Goal: Information Seeking & Learning: Learn about a topic

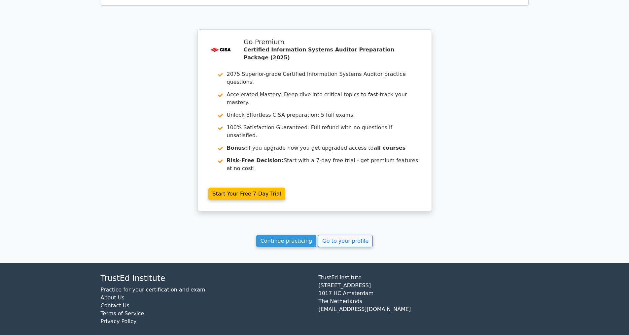
scroll to position [1162, 0]
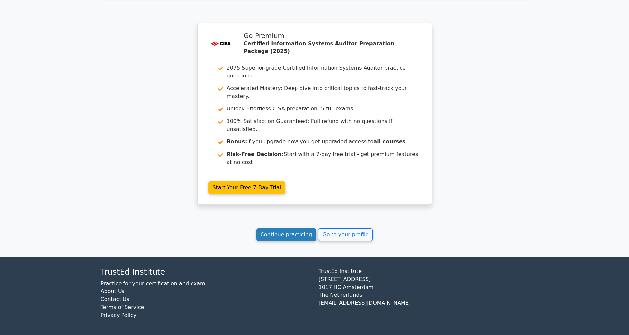
click at [268, 237] on link "Continue practicing" at bounding box center [286, 235] width 60 height 13
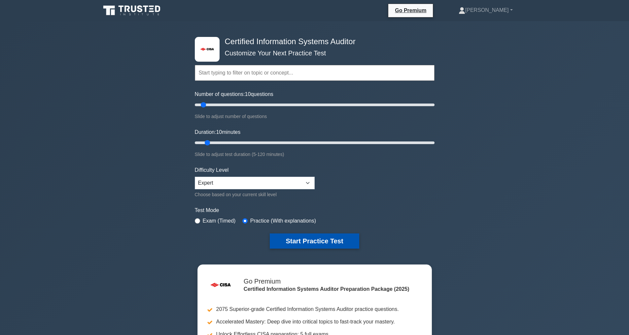
click at [311, 242] on button "Start Practice Test" at bounding box center [314, 241] width 89 height 15
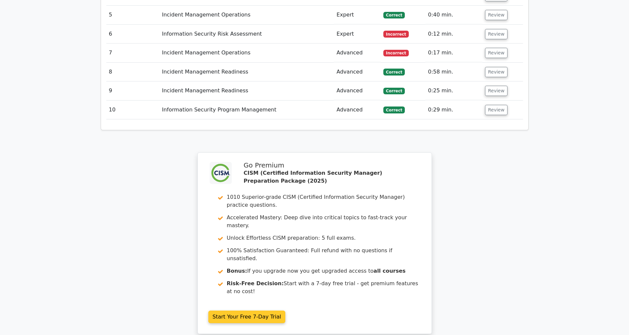
scroll to position [1155, 0]
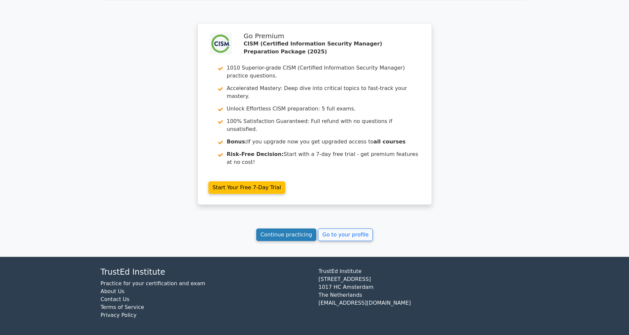
click at [283, 233] on link "Continue practicing" at bounding box center [286, 235] width 60 height 13
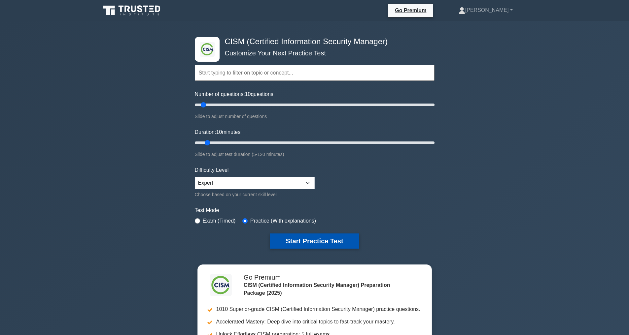
click at [324, 242] on button "Start Practice Test" at bounding box center [314, 241] width 89 height 15
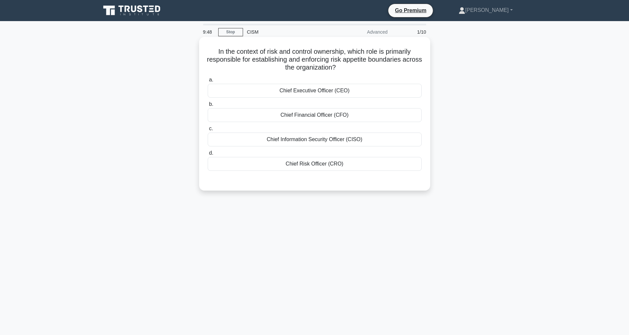
click at [303, 164] on div "Chief Risk Officer (CRO)" at bounding box center [315, 164] width 214 height 14
click at [208, 155] on input "d. Chief Risk Officer (CRO)" at bounding box center [208, 153] width 0 height 4
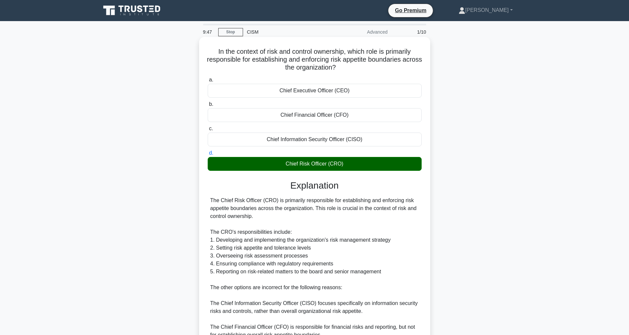
scroll to position [127, 0]
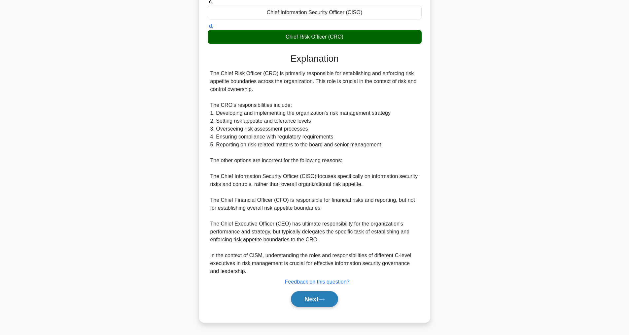
click at [310, 305] on button "Next" at bounding box center [314, 299] width 47 height 16
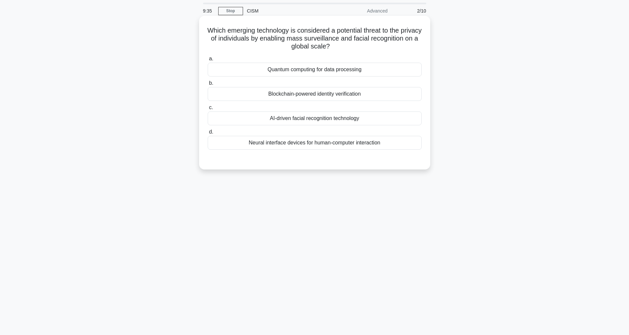
click at [304, 118] on div "AI-driven facial recognition technology" at bounding box center [315, 119] width 214 height 14
click at [208, 110] on input "c. AI-driven facial recognition technology" at bounding box center [208, 108] width 0 height 4
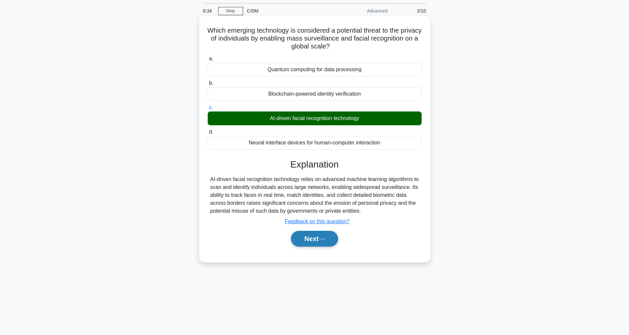
click at [310, 247] on button "Next" at bounding box center [314, 239] width 47 height 16
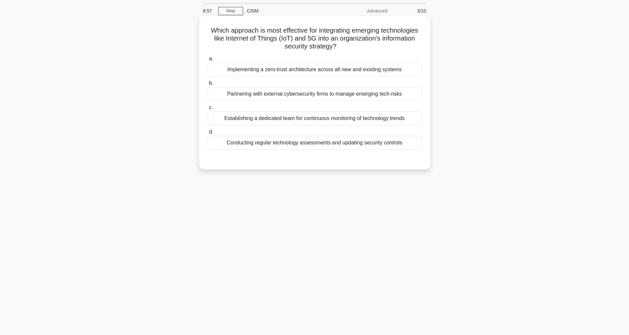
click at [233, 118] on div "Establishing a dedicated team for continuous monitoring of technology trends" at bounding box center [315, 119] width 214 height 14
click at [208, 110] on input "c. Establishing a dedicated team for continuous monitoring of technology trends" at bounding box center [208, 108] width 0 height 4
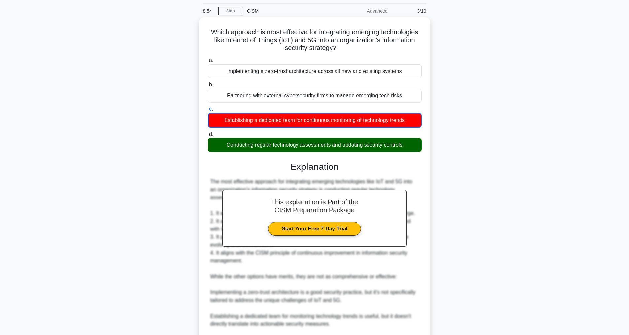
scroll to position [120, 0]
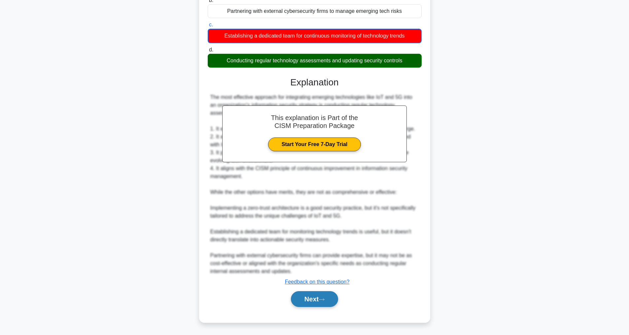
click at [321, 300] on icon at bounding box center [321, 300] width 6 height 4
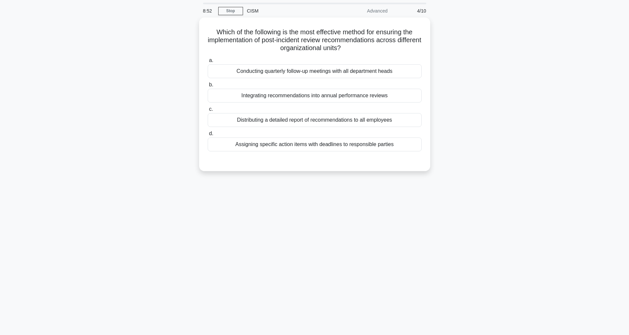
scroll to position [21, 0]
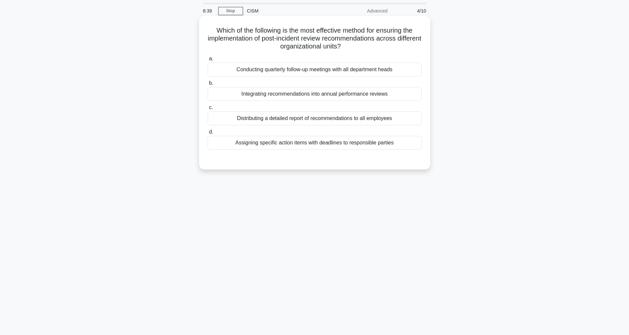
click at [278, 146] on div "Assigning specific action items with deadlines to responsible parties" at bounding box center [315, 143] width 214 height 14
click at [208, 134] on input "d. Assigning specific action items with deadlines to responsible parties" at bounding box center [208, 132] width 0 height 4
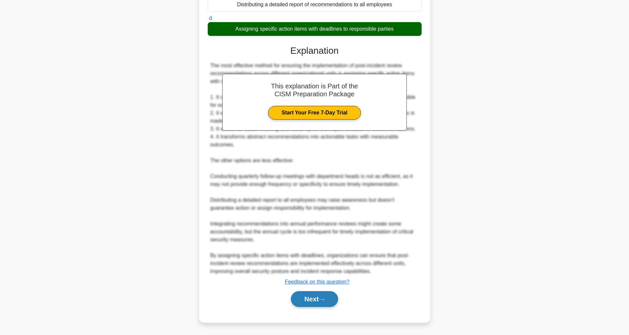
click at [316, 297] on button "Next" at bounding box center [314, 299] width 47 height 16
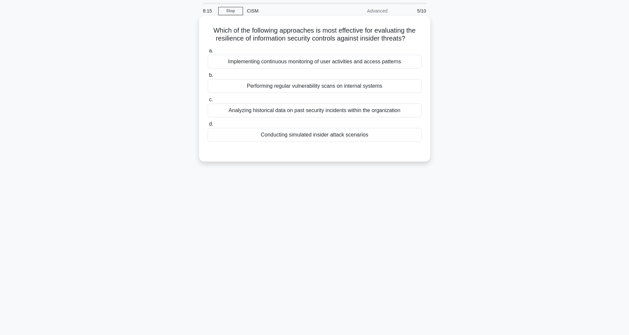
click at [293, 141] on div "Conducting simulated insider attack scenarios" at bounding box center [315, 135] width 214 height 14
click at [208, 126] on input "d. Conducting simulated insider attack scenarios" at bounding box center [208, 124] width 0 height 4
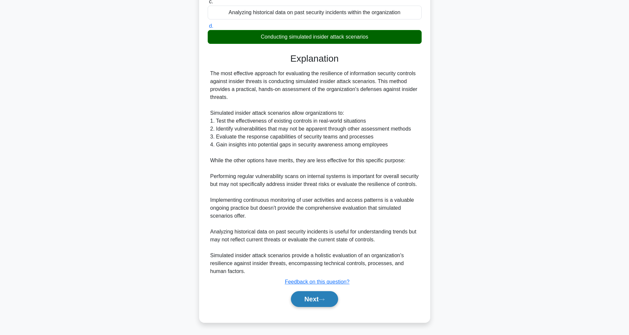
click at [306, 295] on button "Next" at bounding box center [314, 299] width 47 height 16
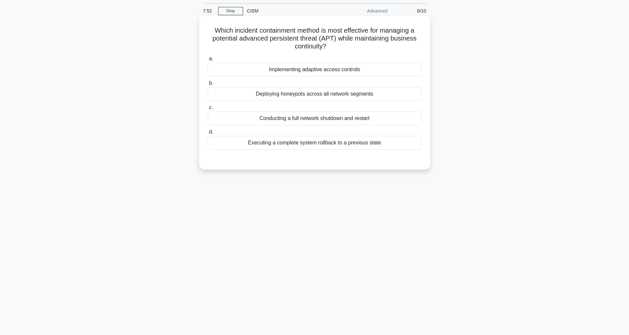
click at [285, 70] on div "Implementing adaptive access controls" at bounding box center [315, 70] width 214 height 14
click at [208, 61] on input "a. Implementing adaptive access controls" at bounding box center [208, 59] width 0 height 4
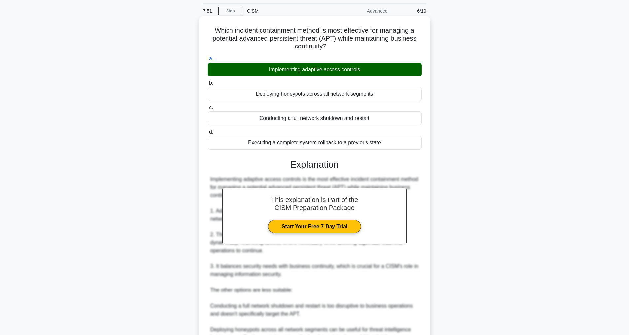
scroll to position [159, 0]
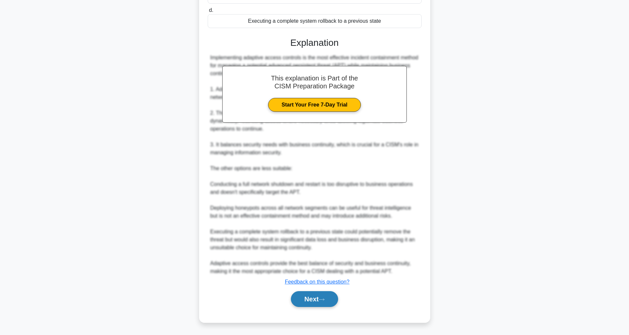
click at [314, 297] on button "Next" at bounding box center [314, 299] width 47 height 16
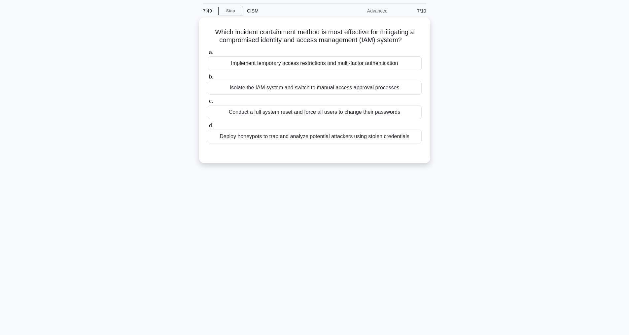
scroll to position [21, 0]
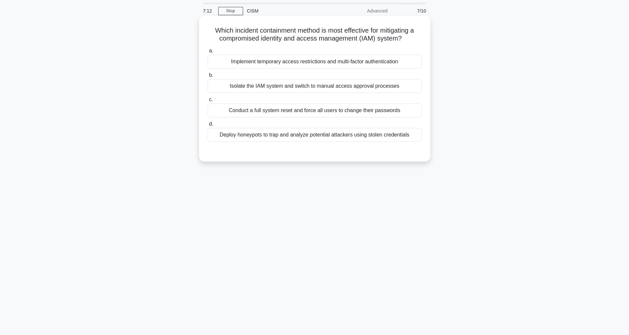
click at [267, 81] on div "Isolate the IAM system and switch to manual access approval processes" at bounding box center [315, 86] width 214 height 14
click at [208, 78] on input "b. Isolate the IAM system and switch to manual access approval processes" at bounding box center [208, 75] width 0 height 4
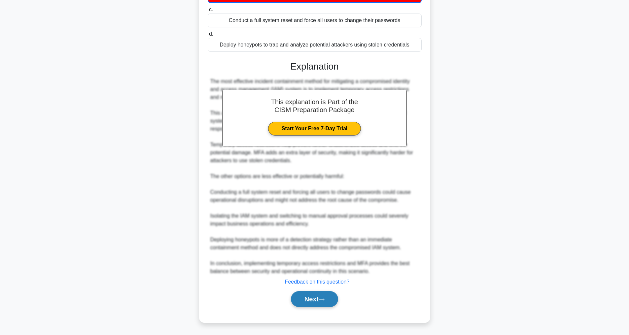
click at [307, 296] on button "Next" at bounding box center [314, 299] width 47 height 16
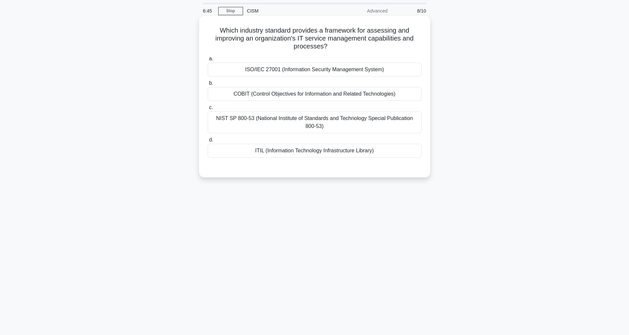
click at [263, 67] on div "ISO/IEC 27001 (Information Security Management System)" at bounding box center [315, 70] width 214 height 14
click at [208, 61] on input "a. ISO/IEC 27001 (Information Security Management System)" at bounding box center [208, 59] width 0 height 4
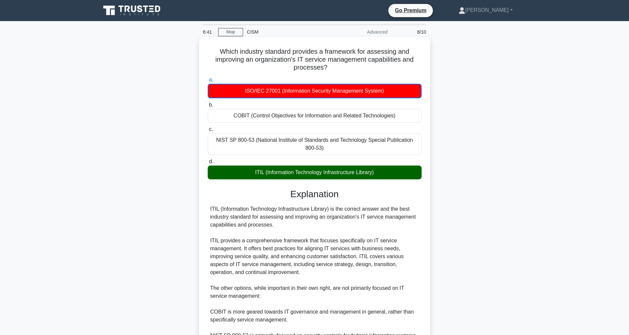
scroll to position [104, 0]
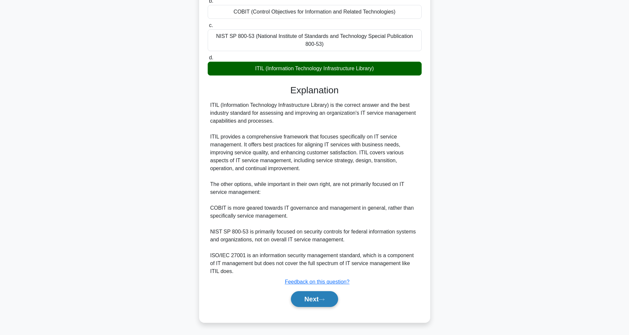
click at [318, 298] on button "Next" at bounding box center [314, 299] width 47 height 16
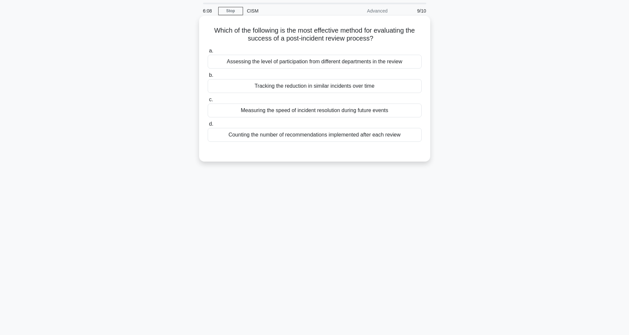
click at [282, 108] on div "Measuring the speed of incident resolution during future events" at bounding box center [315, 111] width 214 height 14
click at [208, 102] on input "c. Measuring the speed of incident resolution during future events" at bounding box center [208, 100] width 0 height 4
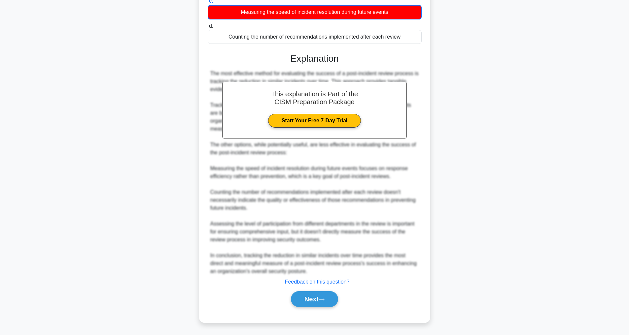
scroll to position [136, 0]
click at [307, 300] on button "Next" at bounding box center [314, 299] width 47 height 16
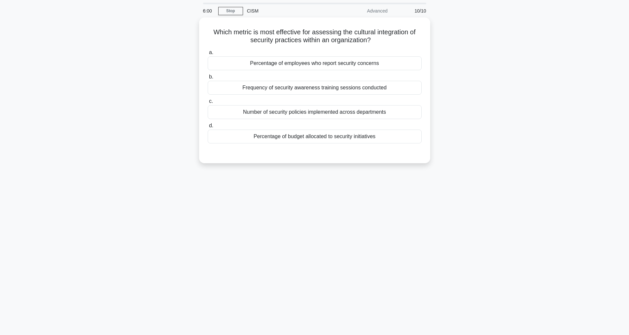
scroll to position [0, 0]
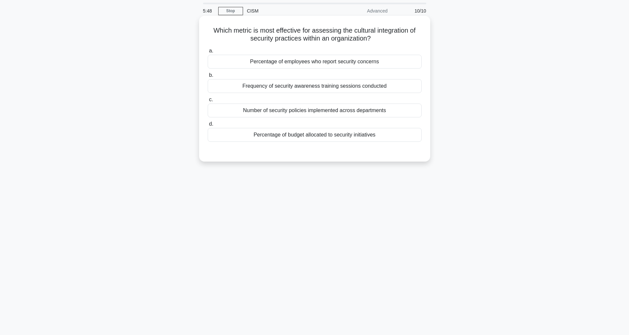
click at [262, 61] on div "Percentage of employees who report security concerns" at bounding box center [315, 62] width 214 height 14
click at [208, 53] on input "a. Percentage of employees who report security concerns" at bounding box center [208, 51] width 0 height 4
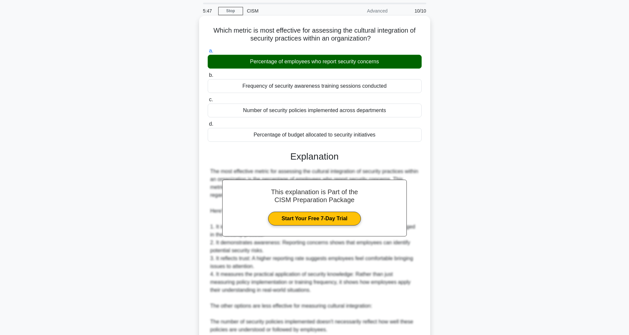
scroll to position [159, 0]
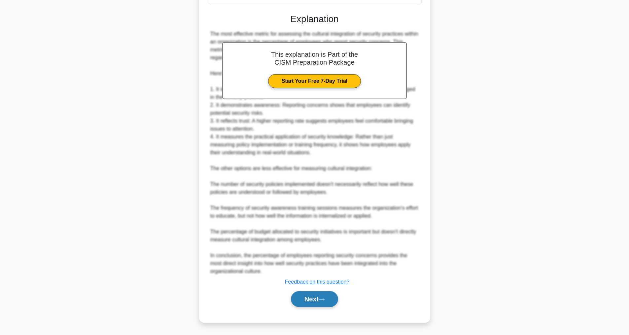
click at [315, 295] on button "Next" at bounding box center [314, 299] width 47 height 16
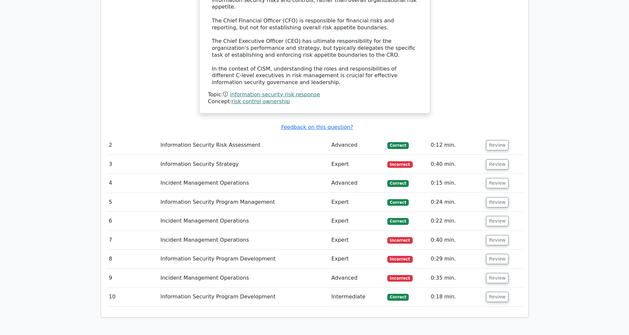
scroll to position [871, 0]
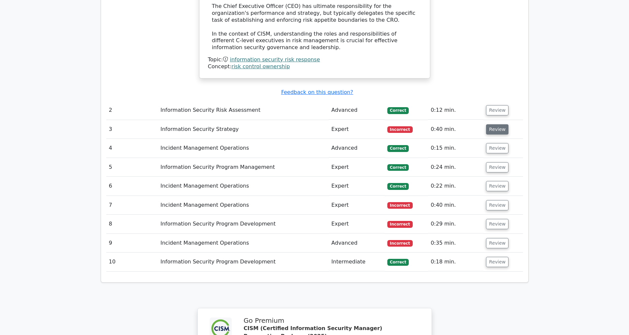
click at [495, 132] on button "Review" at bounding box center [497, 129] width 22 height 10
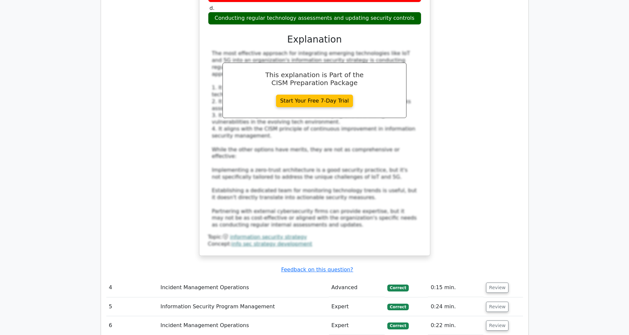
scroll to position [1255, 0]
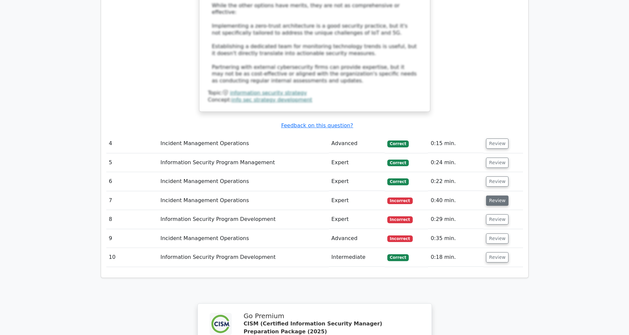
click at [495, 200] on button "Review" at bounding box center [497, 201] width 22 height 10
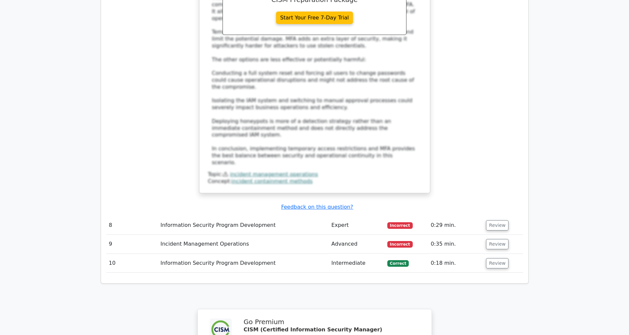
scroll to position [1656, 0]
click at [498, 222] on button "Review" at bounding box center [497, 225] width 22 height 10
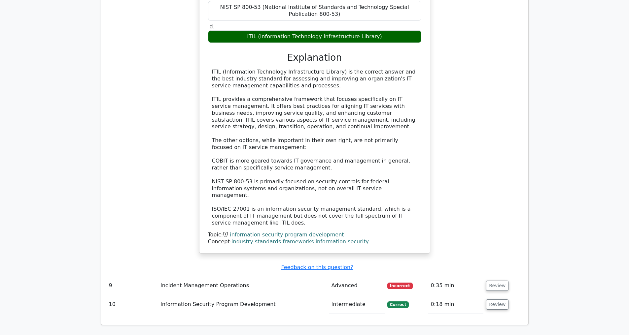
scroll to position [2099, 0]
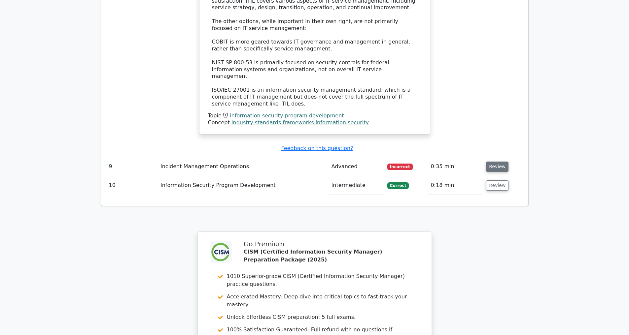
click at [494, 170] on button "Review" at bounding box center [497, 167] width 22 height 10
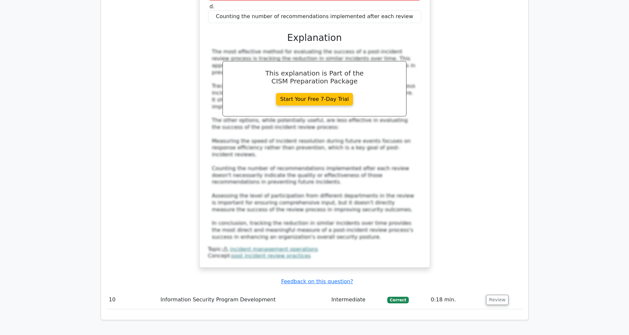
scroll to position [2650, 0]
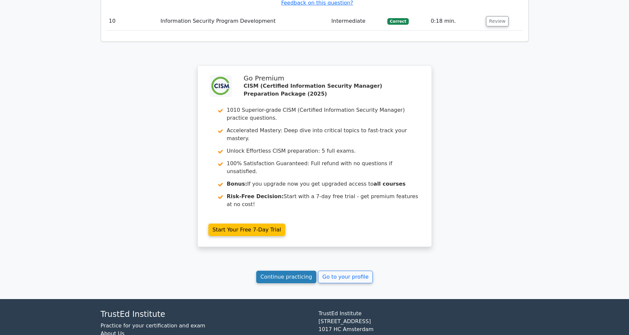
click at [280, 280] on link "Continue practicing" at bounding box center [286, 277] width 60 height 13
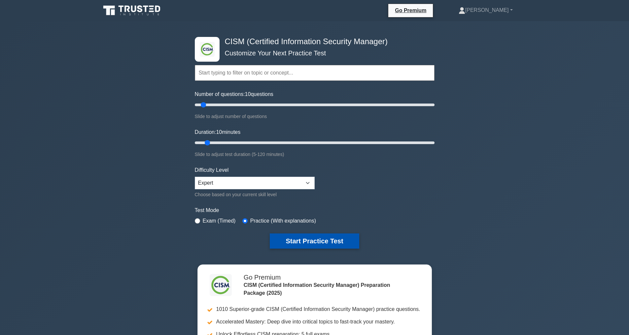
click at [315, 242] on button "Start Practice Test" at bounding box center [314, 241] width 89 height 15
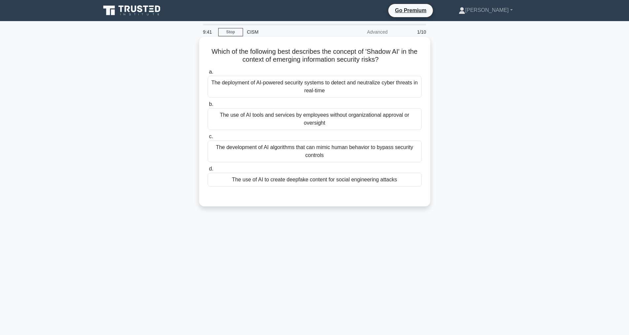
click at [253, 125] on div "The use of AI tools and services by employees without organizational approval o…" at bounding box center [315, 119] width 214 height 22
click at [208, 107] on input "b. The use of AI tools and services by employees without organizational approva…" at bounding box center [208, 104] width 0 height 4
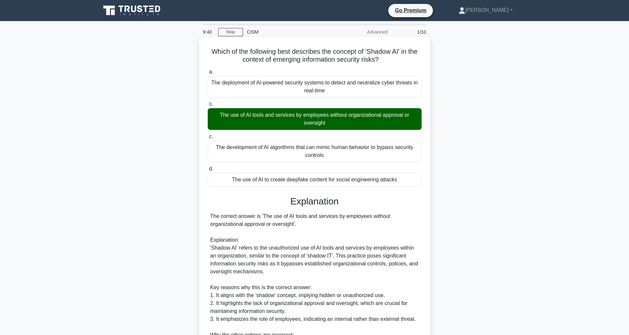
scroll to position [190, 0]
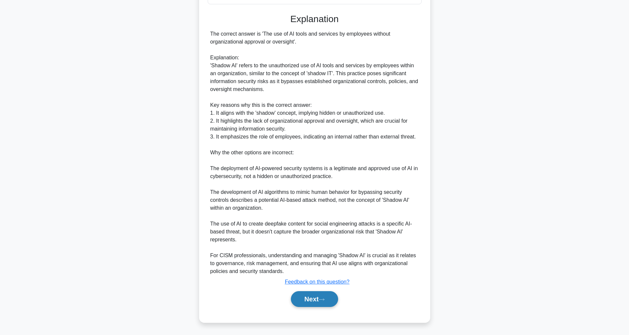
click at [320, 301] on button "Next" at bounding box center [314, 299] width 47 height 16
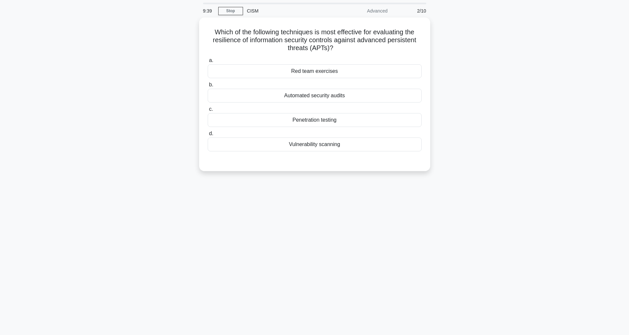
scroll to position [21, 0]
click at [299, 118] on div "Penetration testing" at bounding box center [315, 119] width 214 height 14
click at [208, 110] on input "c. Penetration testing" at bounding box center [208, 108] width 0 height 4
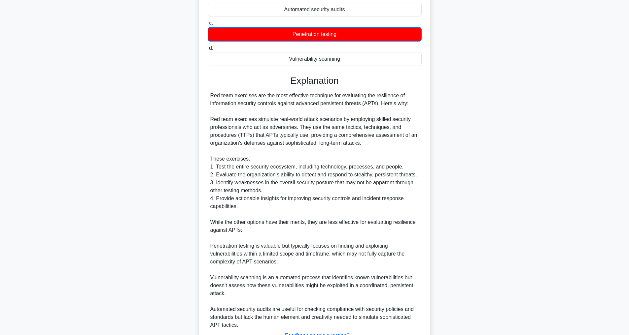
scroll to position [183, 0]
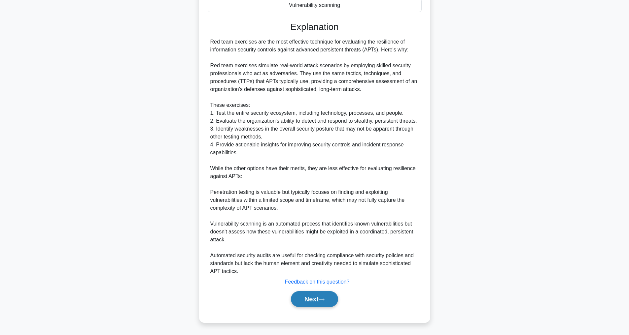
click at [303, 302] on button "Next" at bounding box center [314, 299] width 47 height 16
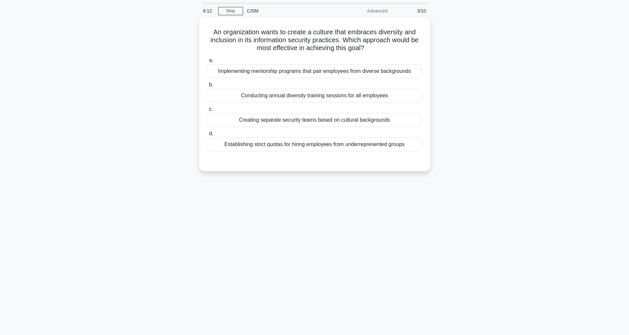
scroll to position [21, 0]
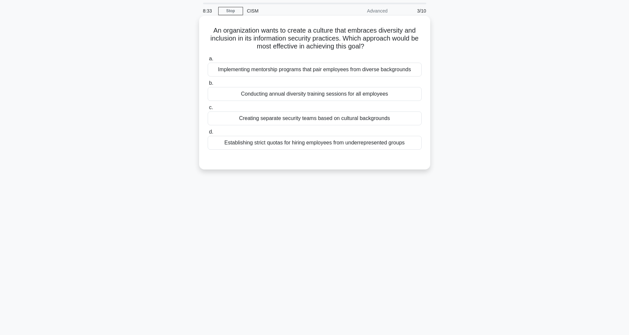
click at [289, 98] on div "Conducting annual diversity training sessions for all employees" at bounding box center [315, 94] width 214 height 14
click at [208, 85] on input "b. Conducting annual diversity training sessions for all employees" at bounding box center [208, 83] width 0 height 4
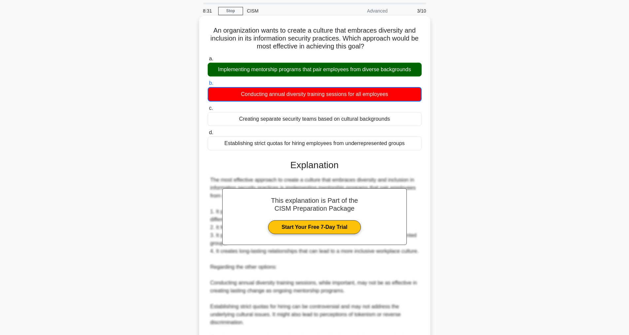
scroll to position [167, 0]
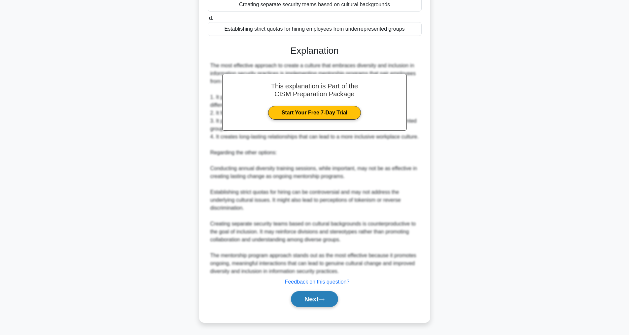
click at [312, 300] on button "Next" at bounding box center [314, 299] width 47 height 16
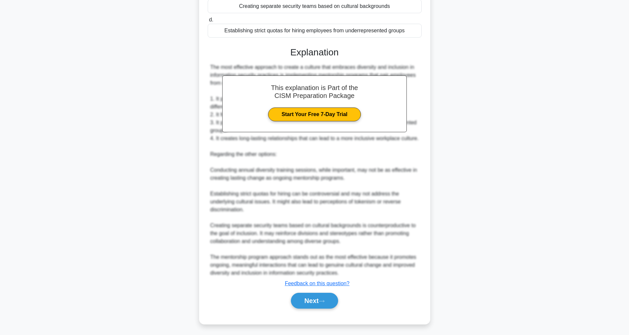
scroll to position [21, 0]
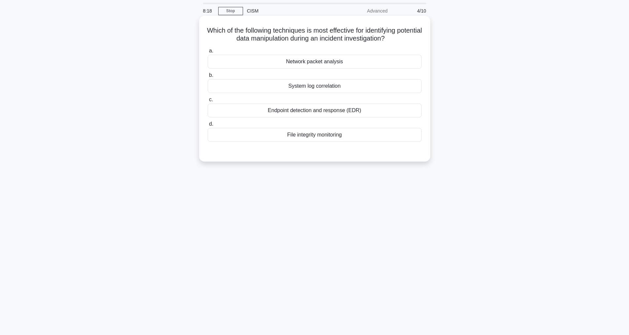
click at [306, 131] on div "File integrity monitoring" at bounding box center [315, 135] width 214 height 14
click at [208, 126] on input "d. File integrity monitoring" at bounding box center [208, 124] width 0 height 4
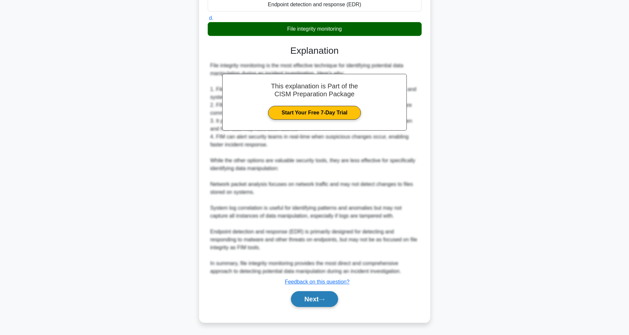
click at [304, 300] on button "Next" at bounding box center [314, 299] width 47 height 16
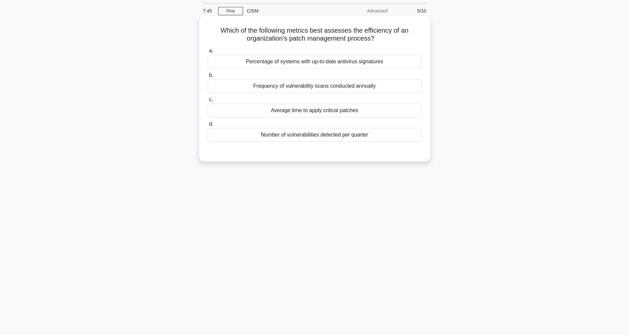
click at [295, 135] on div "Number of vulnerabilities detected per quarter" at bounding box center [315, 135] width 214 height 14
click at [208, 126] on input "d. Number of vulnerabilities detected per quarter" at bounding box center [208, 124] width 0 height 4
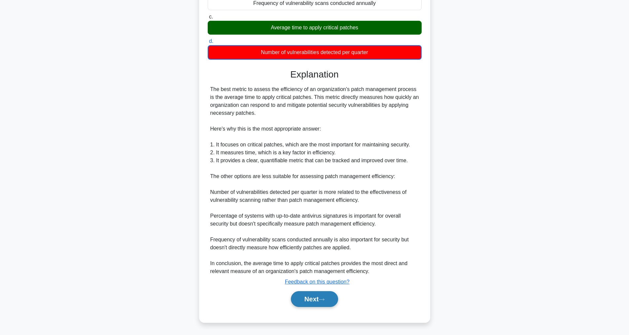
click at [313, 295] on button "Next" at bounding box center [314, 299] width 47 height 16
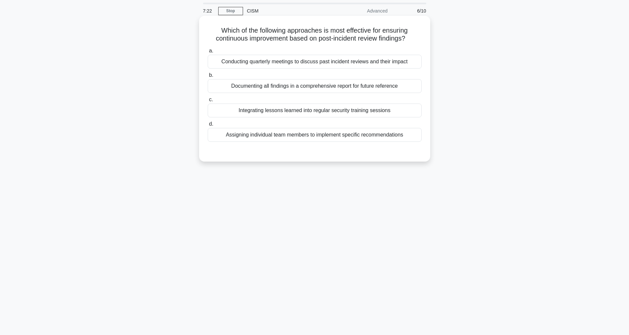
click at [277, 117] on div "Integrating lessons learned into regular security training sessions" at bounding box center [315, 111] width 214 height 14
click at [208, 102] on input "c. Integrating lessons learned into regular security training sessions" at bounding box center [208, 100] width 0 height 4
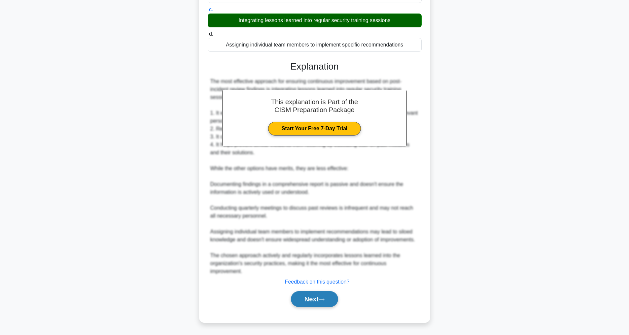
click at [308, 300] on button "Next" at bounding box center [314, 299] width 47 height 16
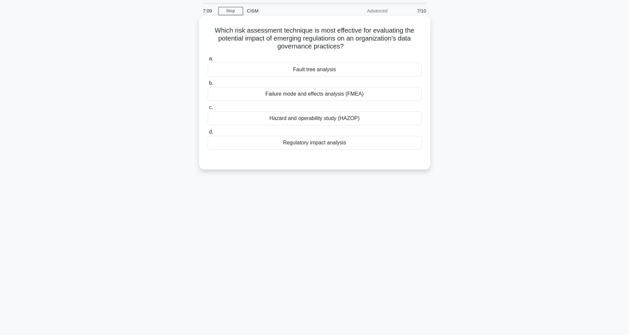
click at [288, 141] on div "Regulatory impact analysis" at bounding box center [315, 143] width 214 height 14
click at [208, 134] on input "d. Regulatory impact analysis" at bounding box center [208, 132] width 0 height 4
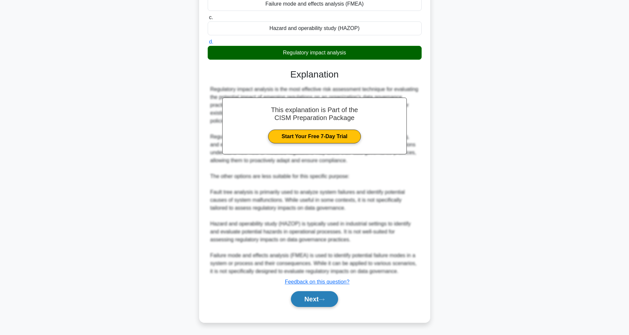
click at [306, 297] on button "Next" at bounding box center [314, 299] width 47 height 16
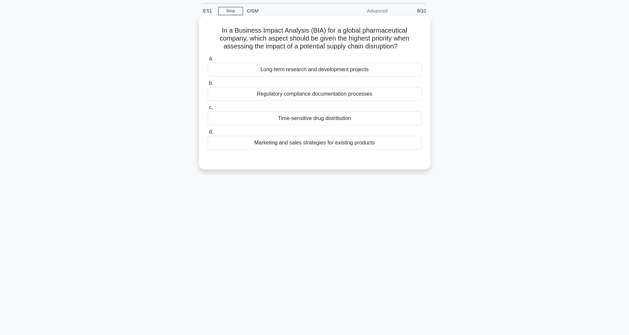
click at [295, 115] on div "Time-sensitive drug distribution" at bounding box center [315, 119] width 214 height 14
click at [208, 110] on input "c. Time-sensitive drug distribution" at bounding box center [208, 108] width 0 height 4
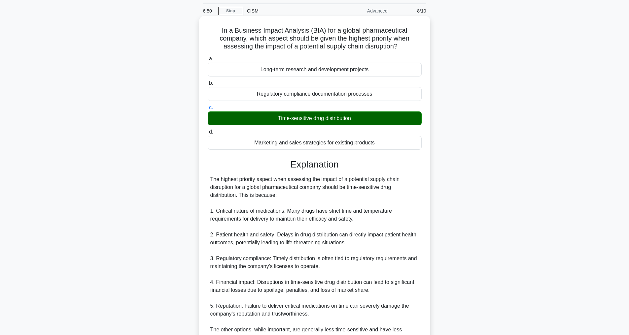
scroll to position [159, 0]
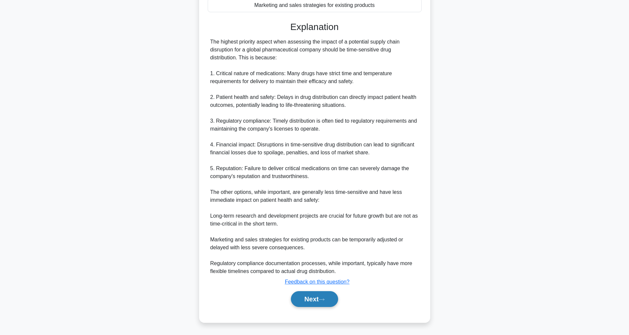
click at [299, 295] on button "Next" at bounding box center [314, 299] width 47 height 16
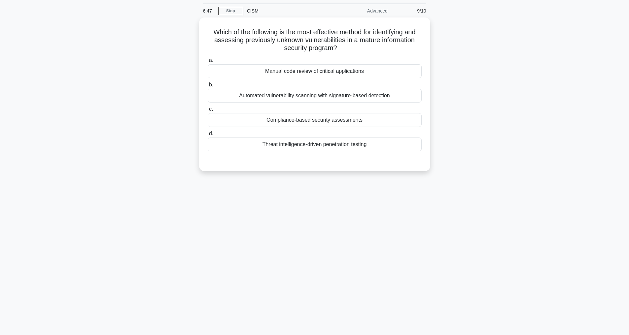
scroll to position [0, 0]
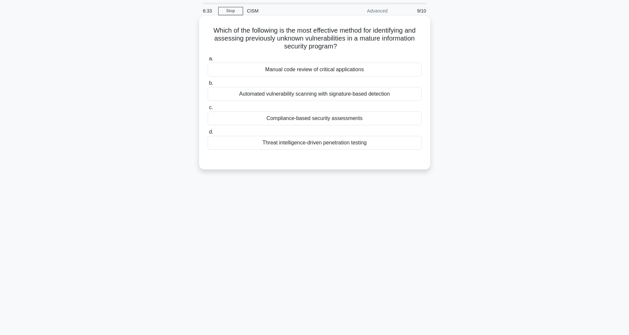
click at [299, 93] on div "Automated vulnerability scanning with signature-based detection" at bounding box center [315, 94] width 214 height 14
click at [208, 85] on input "b. Automated vulnerability scanning with signature-based detection" at bounding box center [208, 83] width 0 height 4
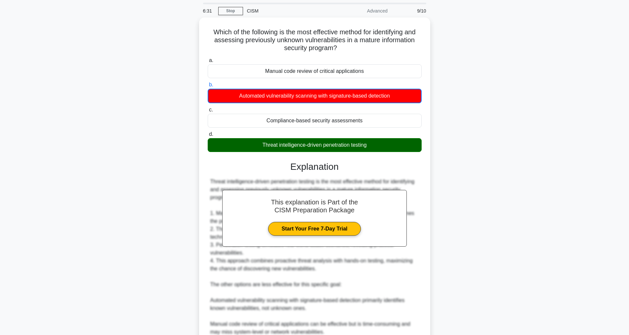
scroll to position [144, 0]
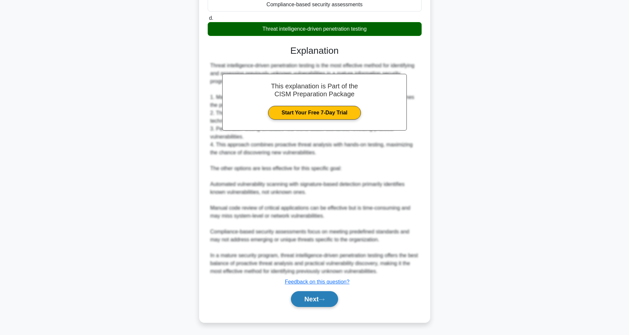
click at [300, 298] on button "Next" at bounding box center [314, 299] width 47 height 16
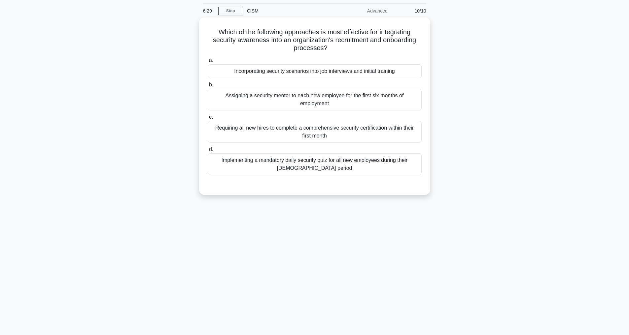
scroll to position [21, 0]
click at [271, 70] on div "Incorporating security scenarios into job interviews and initial training" at bounding box center [315, 70] width 214 height 14
click at [208, 61] on input "a. Incorporating security scenarios into job interviews and initial training" at bounding box center [208, 59] width 0 height 4
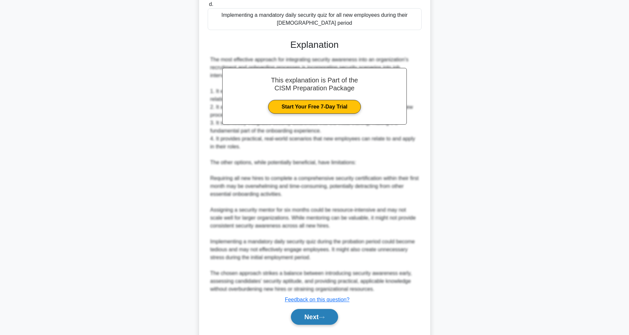
scroll to position [182, 0]
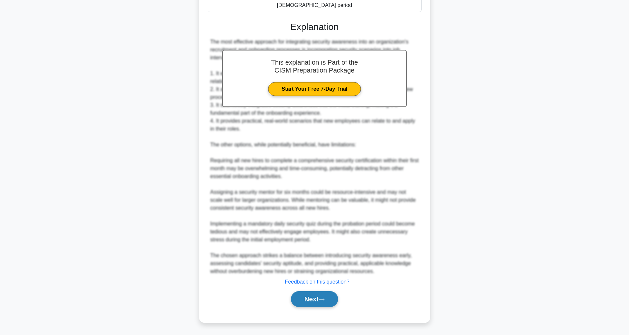
click at [323, 298] on icon at bounding box center [321, 300] width 6 height 4
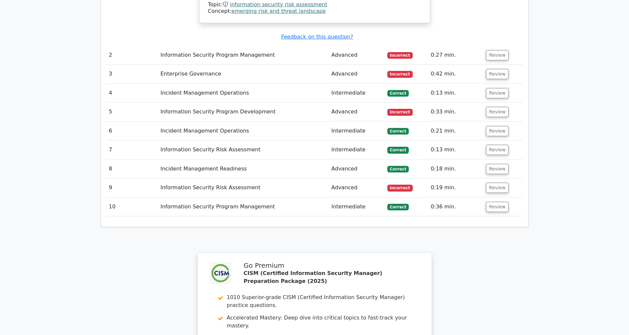
scroll to position [968, 0]
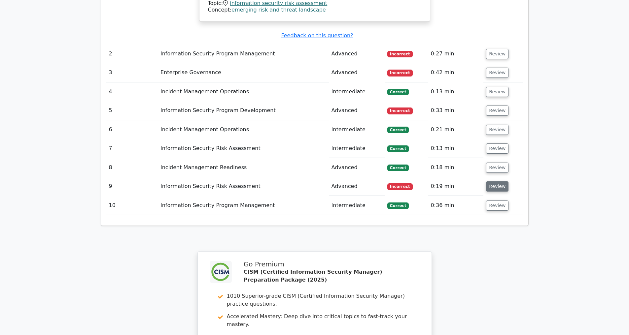
click at [496, 186] on button "Review" at bounding box center [497, 187] width 22 height 10
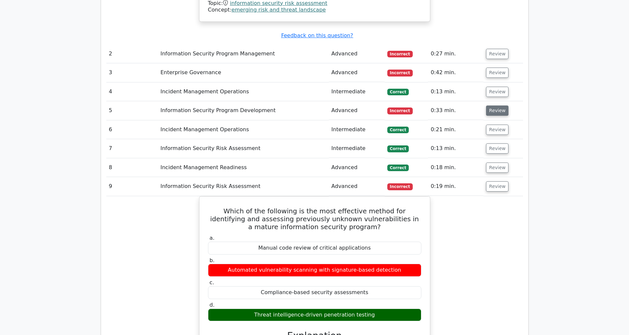
click at [498, 110] on button "Review" at bounding box center [497, 111] width 22 height 10
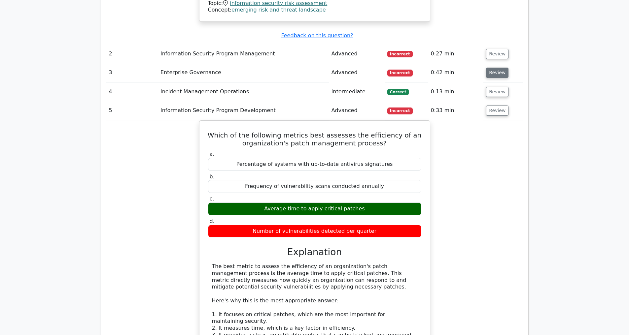
click at [495, 71] on button "Review" at bounding box center [497, 73] width 22 height 10
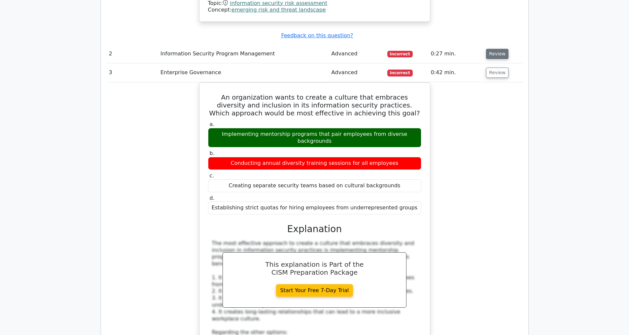
click at [496, 51] on button "Review" at bounding box center [497, 54] width 22 height 10
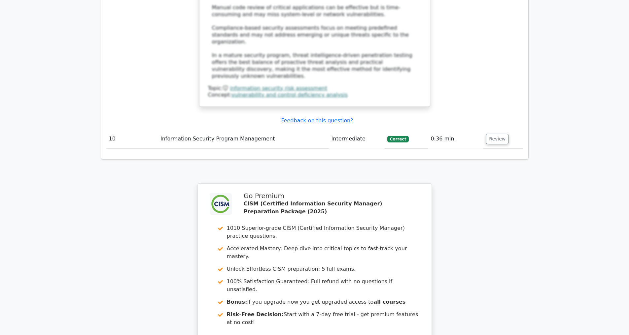
scroll to position [2854, 0]
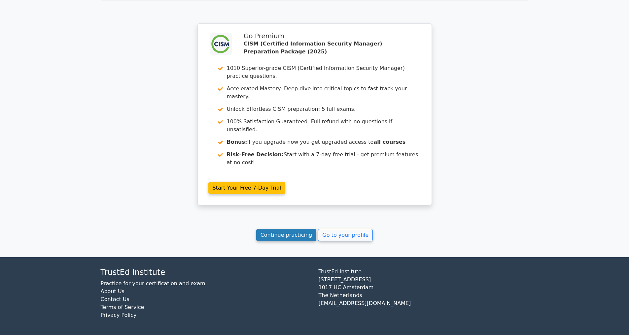
click at [278, 232] on link "Continue practicing" at bounding box center [286, 235] width 60 height 13
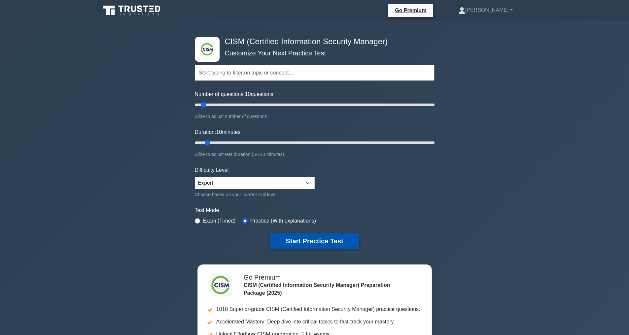
click at [318, 238] on button "Start Practice Test" at bounding box center [314, 241] width 89 height 15
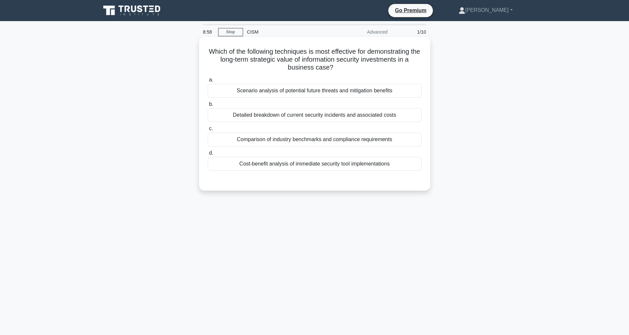
click at [273, 89] on div "Scenario analysis of potential future threats and mitigation benefits" at bounding box center [315, 91] width 214 height 14
click at [208, 82] on input "a. Scenario analysis of potential future threats and mitigation benefits" at bounding box center [208, 80] width 0 height 4
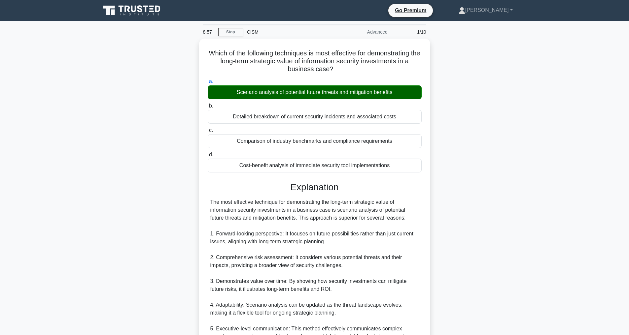
scroll to position [151, 0]
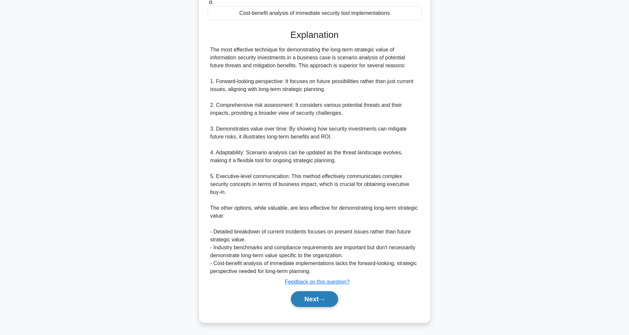
click at [298, 293] on button "Next" at bounding box center [314, 299] width 47 height 16
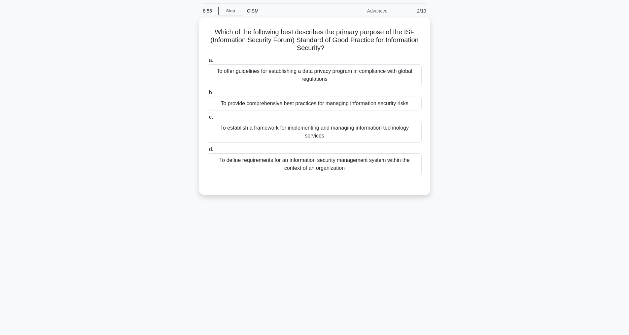
scroll to position [21, 0]
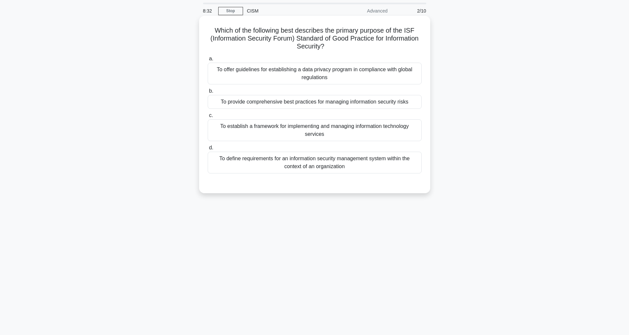
click at [274, 100] on div "To provide comprehensive best practices for managing information security risks" at bounding box center [315, 102] width 214 height 14
click at [208, 93] on input "b. To provide comprehensive best practices for managing information security ri…" at bounding box center [208, 91] width 0 height 4
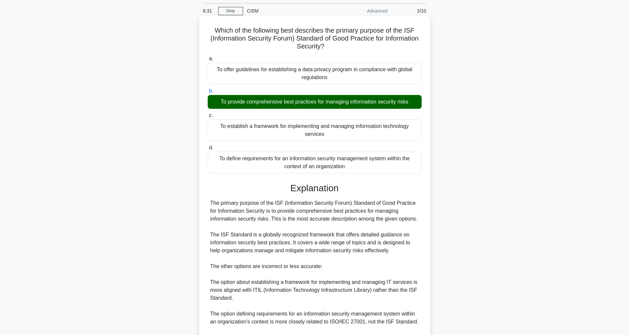
scroll to position [135, 0]
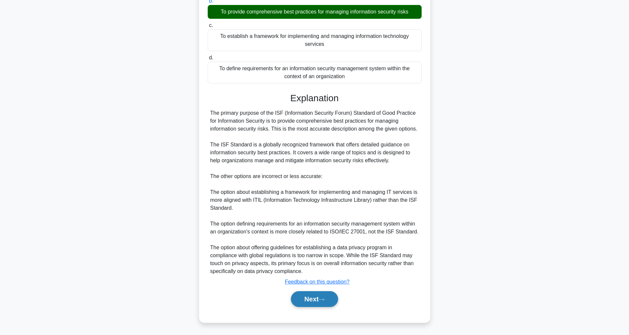
click at [319, 300] on button "Next" at bounding box center [314, 299] width 47 height 16
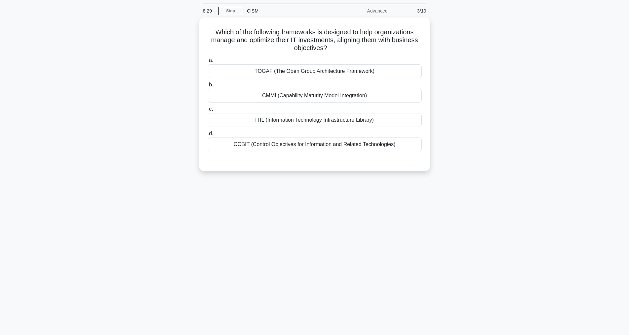
scroll to position [21, 0]
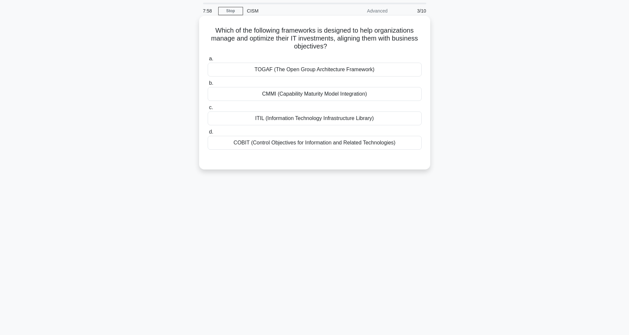
click at [299, 69] on div "TOGAF (The Open Group Architecture Framework)" at bounding box center [315, 70] width 214 height 14
click at [208, 61] on input "a. TOGAF (The Open Group Architecture Framework)" at bounding box center [208, 59] width 0 height 4
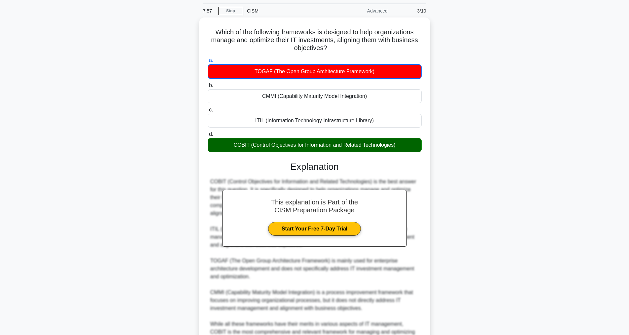
scroll to position [88, 0]
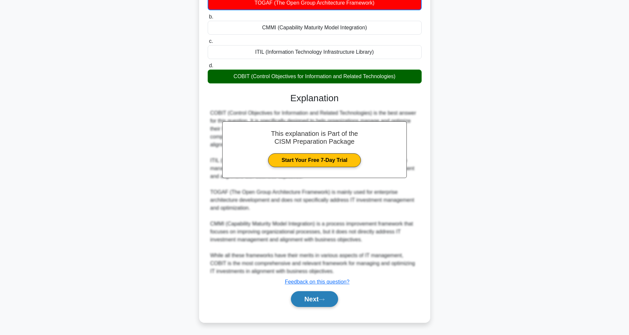
click at [307, 300] on button "Next" at bounding box center [314, 299] width 47 height 16
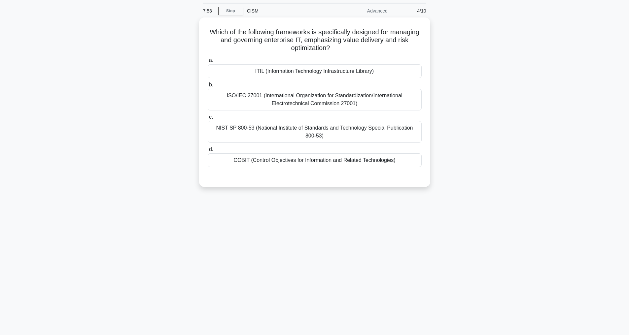
scroll to position [21, 0]
click at [279, 69] on div "ITIL (Information Technology Infrastructure Library)" at bounding box center [315, 70] width 214 height 14
click at [208, 61] on input "a. ITIL (Information Technology Infrastructure Library)" at bounding box center [208, 59] width 0 height 4
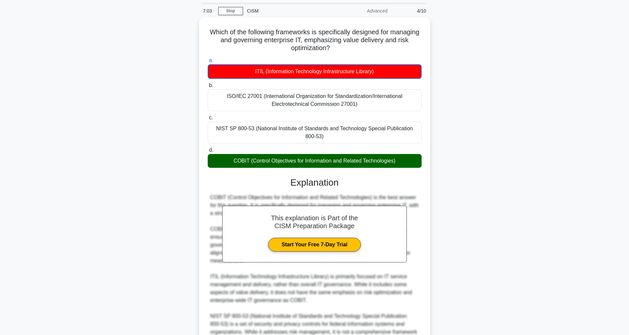
scroll to position [144, 0]
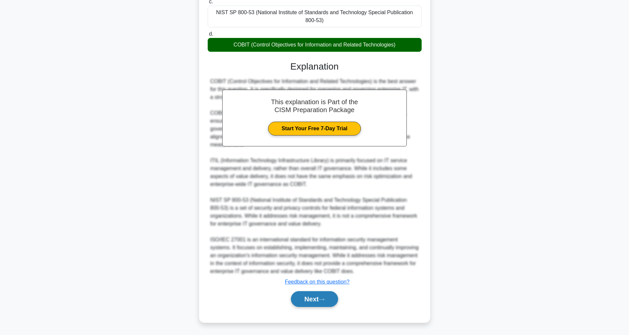
click at [308, 301] on button "Next" at bounding box center [314, 299] width 47 height 16
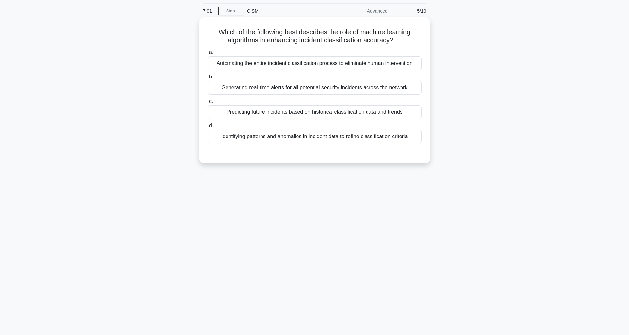
scroll to position [21, 0]
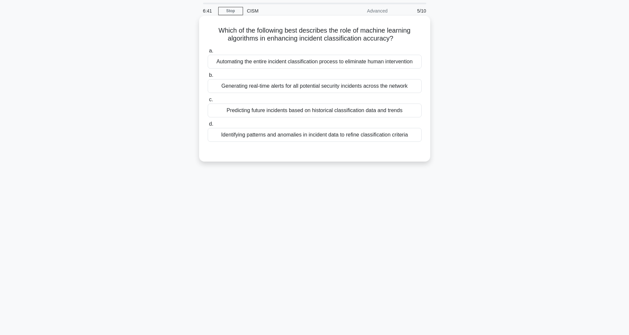
click at [285, 141] on div "Identifying patterns and anomalies in incident data to refine classification cr…" at bounding box center [315, 135] width 214 height 14
click at [208, 126] on input "d. Identifying patterns and anomalies in incident data to refine classification…" at bounding box center [208, 124] width 0 height 4
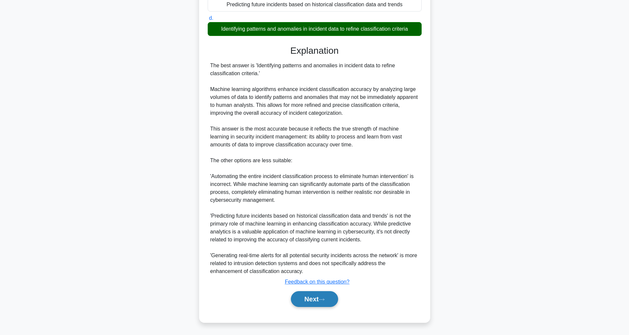
click at [310, 299] on button "Next" at bounding box center [314, 299] width 47 height 16
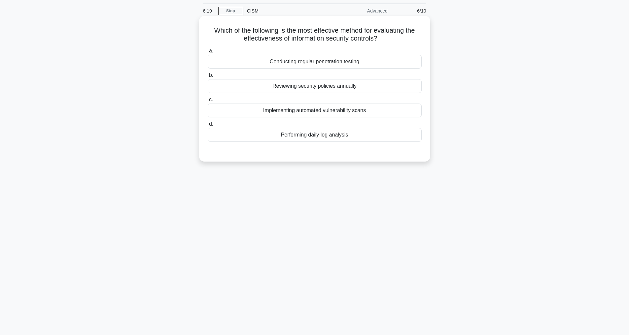
click at [323, 58] on div "Conducting regular penetration testing" at bounding box center [315, 62] width 214 height 14
click at [208, 53] on input "a. Conducting regular penetration testing" at bounding box center [208, 51] width 0 height 4
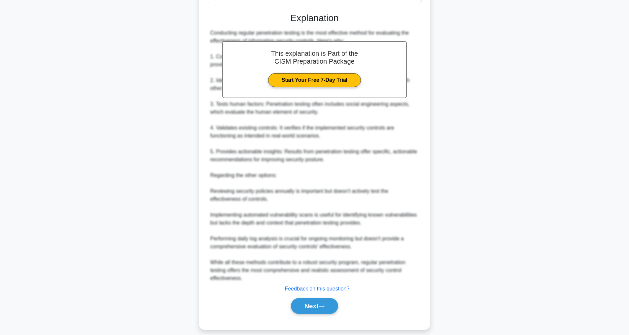
scroll to position [175, 0]
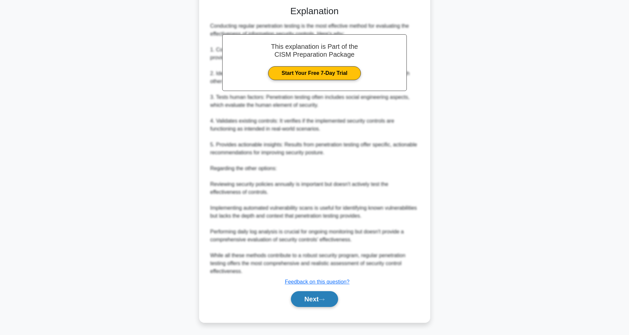
click at [309, 303] on button "Next" at bounding box center [314, 299] width 47 height 16
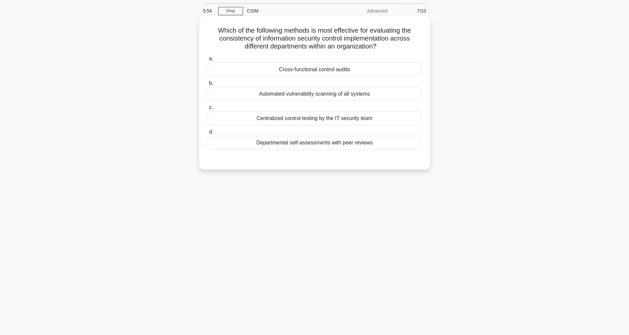
click at [316, 72] on div "Cross-functional control audits" at bounding box center [315, 70] width 214 height 14
click at [208, 61] on input "a. Cross-functional control audits" at bounding box center [208, 59] width 0 height 4
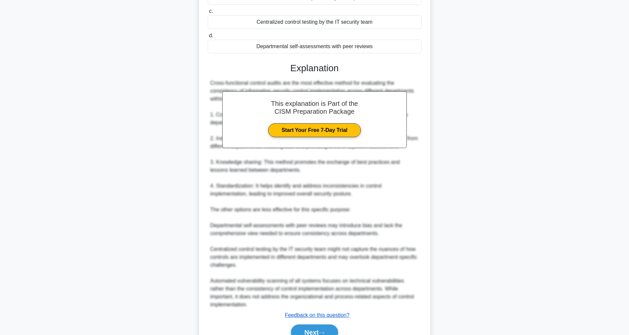
scroll to position [159, 0]
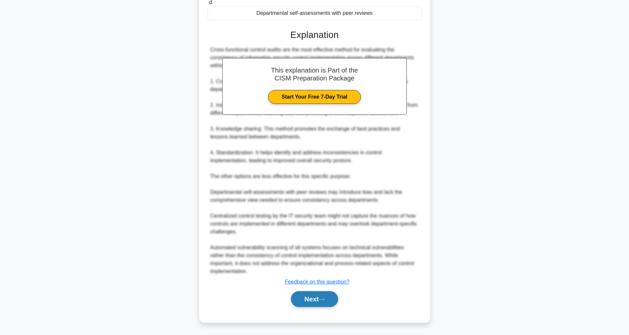
click at [312, 299] on button "Next" at bounding box center [314, 299] width 47 height 16
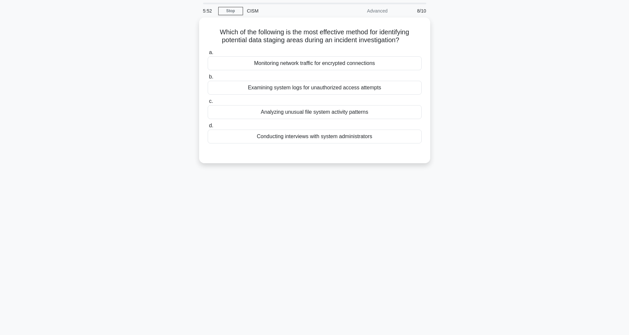
scroll to position [21, 0]
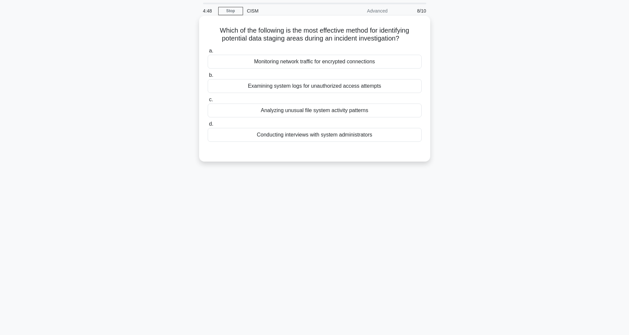
click at [303, 108] on div "Analyzing unusual file system activity patterns" at bounding box center [315, 111] width 214 height 14
click at [208, 102] on input "c. Analyzing unusual file system activity patterns" at bounding box center [208, 100] width 0 height 4
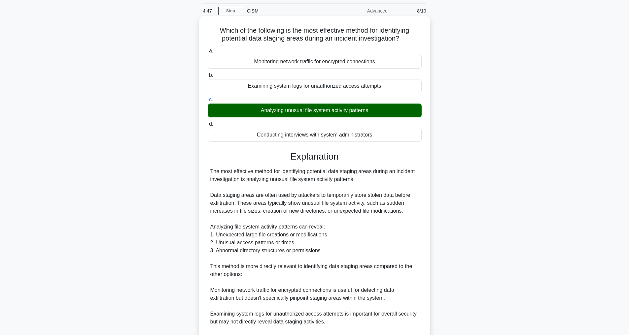
scroll to position [135, 0]
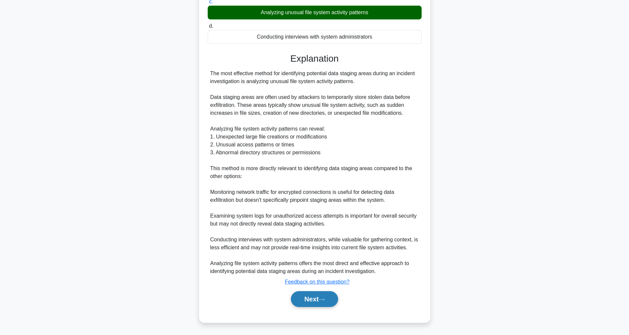
click at [307, 302] on button "Next" at bounding box center [314, 299] width 47 height 16
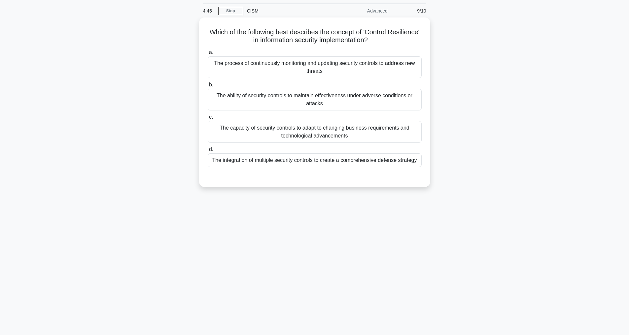
scroll to position [21, 0]
click at [291, 100] on div "The ability of security controls to maintain effectiveness under adverse condit…" at bounding box center [315, 98] width 214 height 22
click at [208, 85] on input "b. The ability of security controls to maintain effectiveness under adverse con…" at bounding box center [208, 83] width 0 height 4
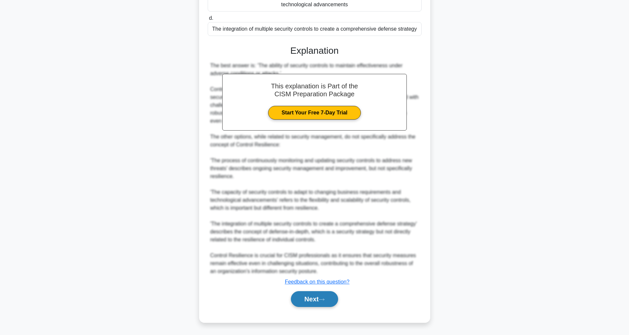
click at [296, 298] on button "Next" at bounding box center [314, 299] width 47 height 16
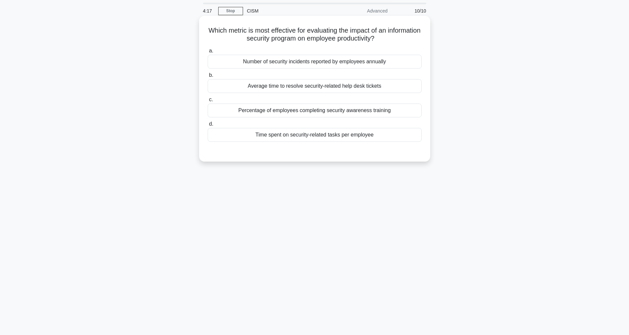
click at [288, 135] on div "Time spent on security-related tasks per employee" at bounding box center [315, 135] width 214 height 14
click at [208, 126] on input "d. Time spent on security-related tasks per employee" at bounding box center [208, 124] width 0 height 4
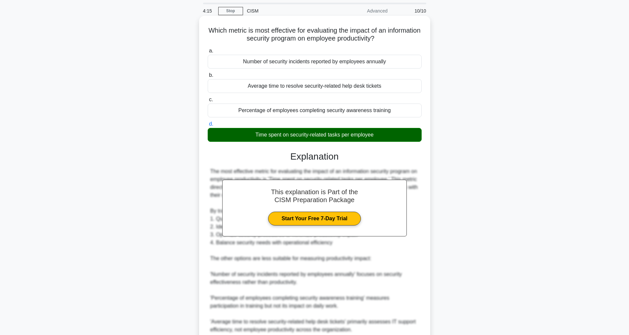
scroll to position [111, 0]
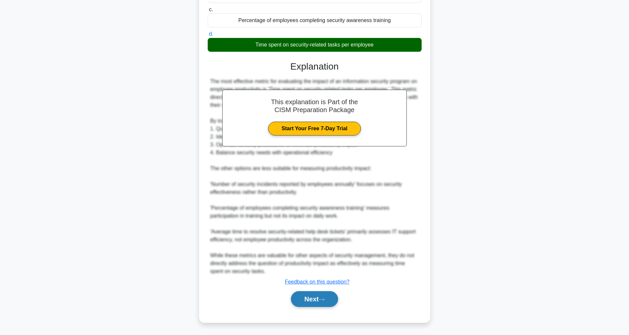
click at [305, 298] on button "Next" at bounding box center [314, 299] width 47 height 16
